Goal: Task Accomplishment & Management: Use online tool/utility

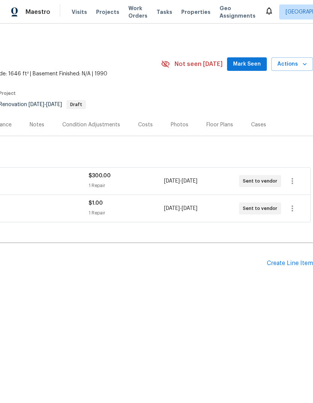
click at [299, 62] on span "Actions" at bounding box center [292, 64] width 30 height 9
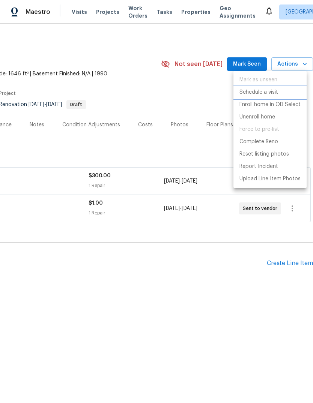
click at [279, 90] on li "Schedule a visit" at bounding box center [269, 92] width 73 height 12
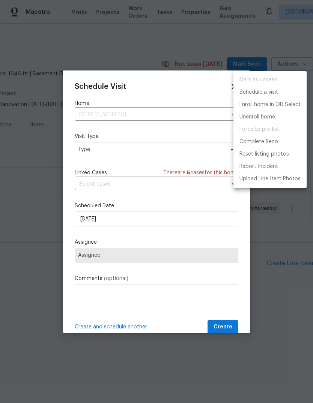
click at [84, 150] on div at bounding box center [156, 201] width 313 height 403
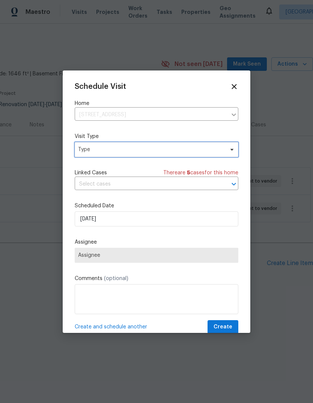
click at [89, 146] on span "Type" at bounding box center [157, 149] width 164 height 15
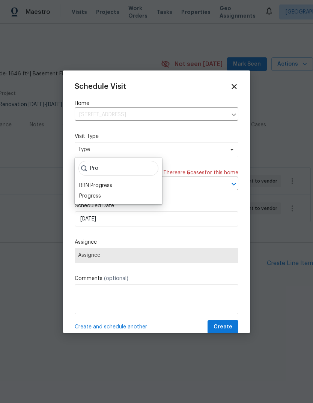
type input "Pro"
click at [85, 197] on div "Progress" at bounding box center [90, 196] width 22 height 8
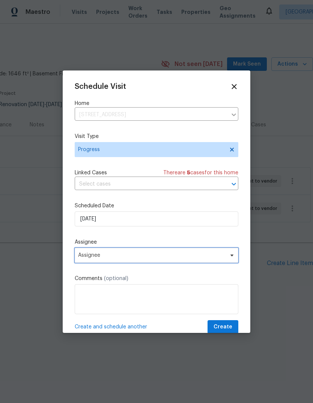
click at [79, 254] on span "Assignee" at bounding box center [157, 255] width 164 height 15
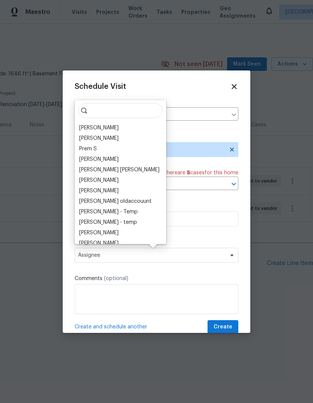
click at [87, 127] on div "[PERSON_NAME]" at bounding box center [98, 128] width 39 height 8
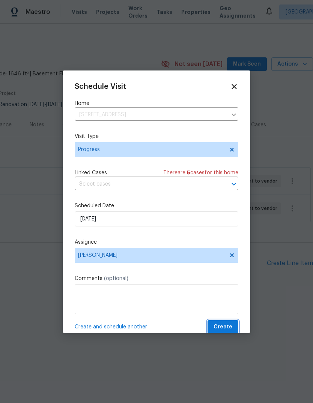
click at [234, 327] on button "Create" at bounding box center [222, 327] width 31 height 14
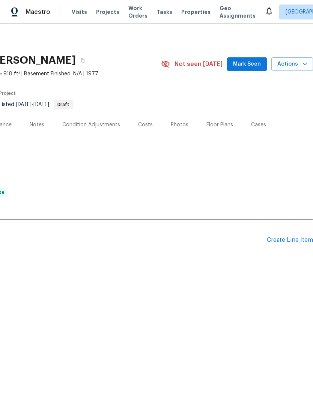
scroll to position [0, 111]
click at [302, 64] on icon "button" at bounding box center [305, 64] width 8 height 8
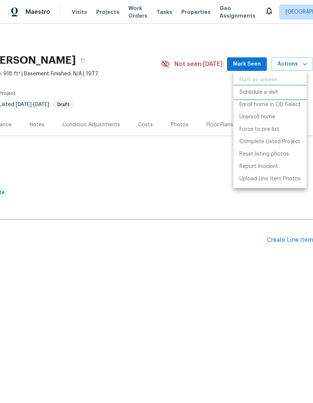
click at [278, 91] on p "Schedule a visit" at bounding box center [258, 93] width 39 height 8
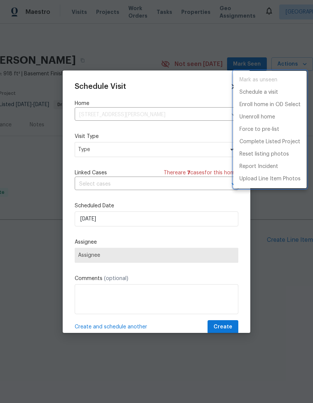
click at [87, 143] on div at bounding box center [156, 201] width 313 height 403
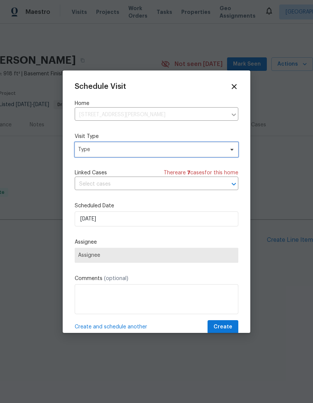
click at [86, 148] on span "Type" at bounding box center [151, 150] width 146 height 8
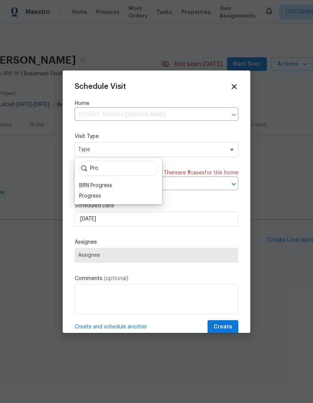
type input "Pro"
click at [83, 197] on div "Progress" at bounding box center [90, 196] width 22 height 8
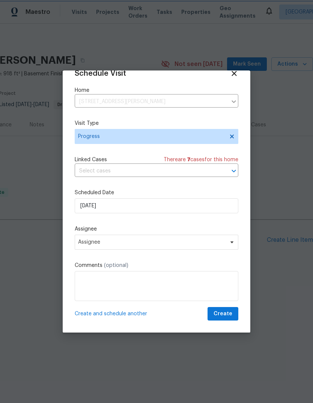
scroll to position [15, 0]
click at [87, 239] on span "Assignee" at bounding box center [151, 242] width 147 height 6
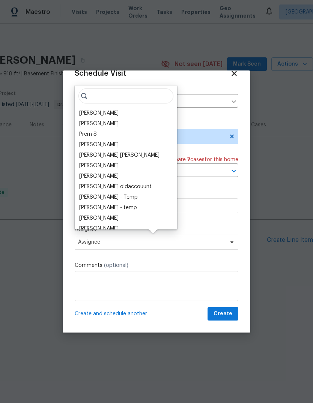
click at [85, 113] on div "[PERSON_NAME]" at bounding box center [98, 114] width 39 height 8
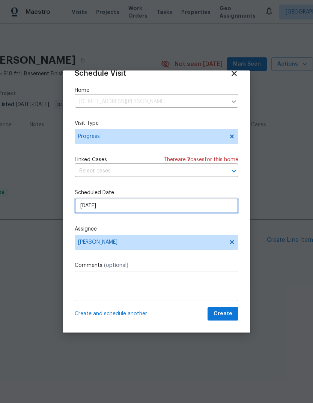
click at [85, 207] on input "9/19/2025" at bounding box center [157, 205] width 164 height 15
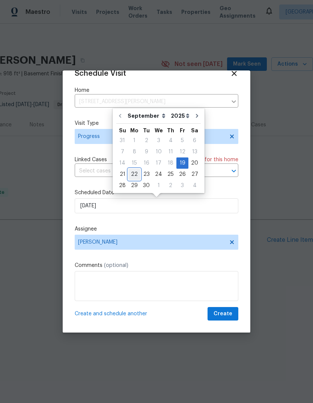
click at [130, 173] on div "22" at bounding box center [134, 174] width 12 height 11
type input "9/22/2025"
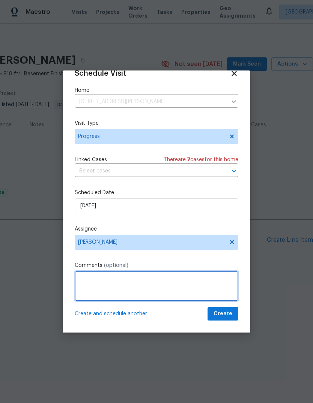
click at [223, 301] on textarea at bounding box center [157, 286] width 164 height 30
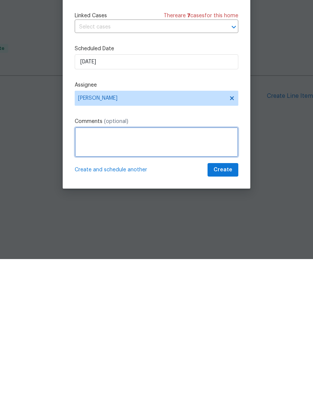
type textarea "I"
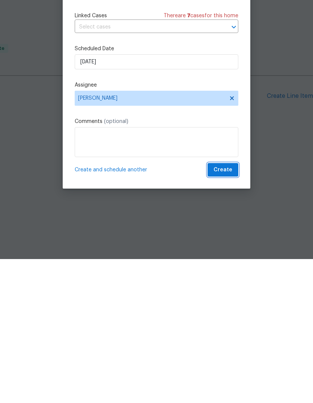
click at [228, 307] on button "Create" at bounding box center [222, 314] width 31 height 14
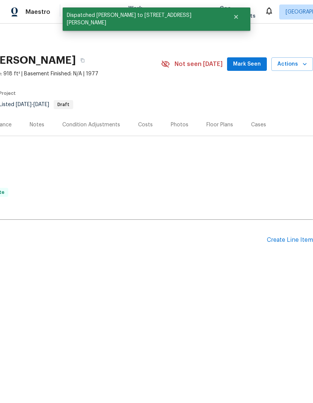
click at [298, 60] on span "Actions" at bounding box center [292, 64] width 30 height 9
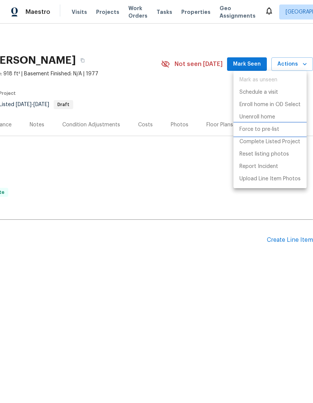
click at [273, 129] on p "Force to pre-list" at bounding box center [259, 130] width 40 height 8
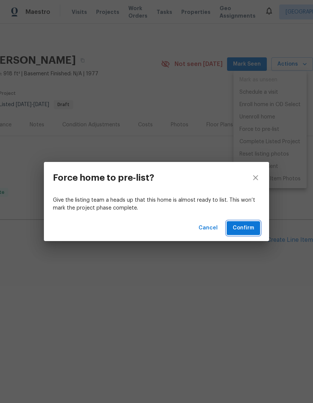
click at [242, 227] on span "Confirm" at bounding box center [243, 228] width 21 height 9
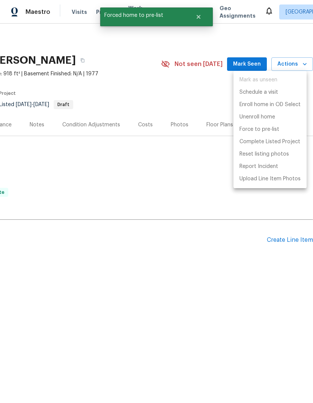
click at [262, 284] on div at bounding box center [156, 201] width 313 height 403
